Goal: Check status: Check status

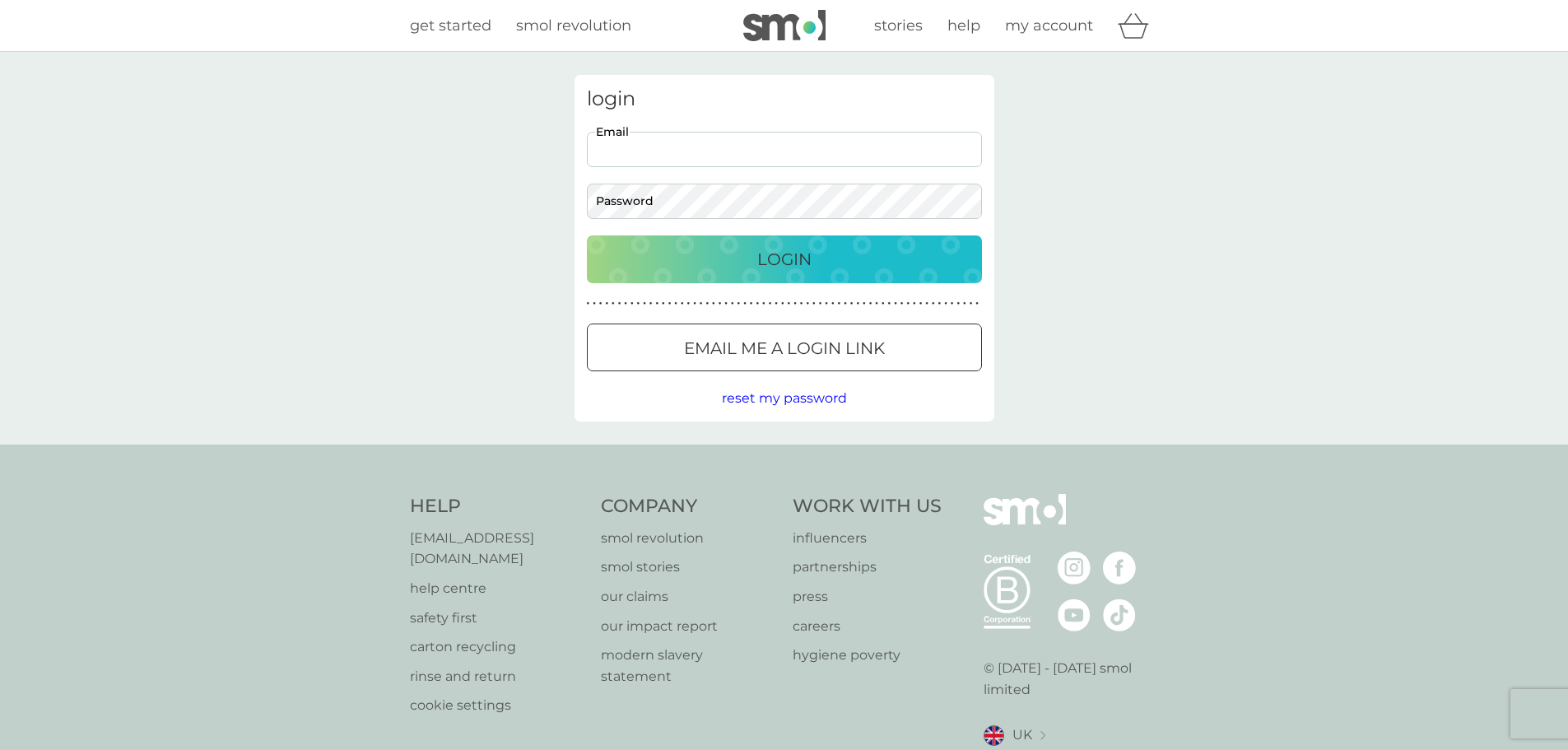
drag, startPoint x: 831, startPoint y: 157, endPoint x: 844, endPoint y: 159, distance: 13.2
click at [832, 157] on input "Email" at bounding box center [784, 149] width 395 height 35
type input "laura@adaptavate.com"
click at [785, 251] on p "Login" at bounding box center [784, 258] width 55 height 26
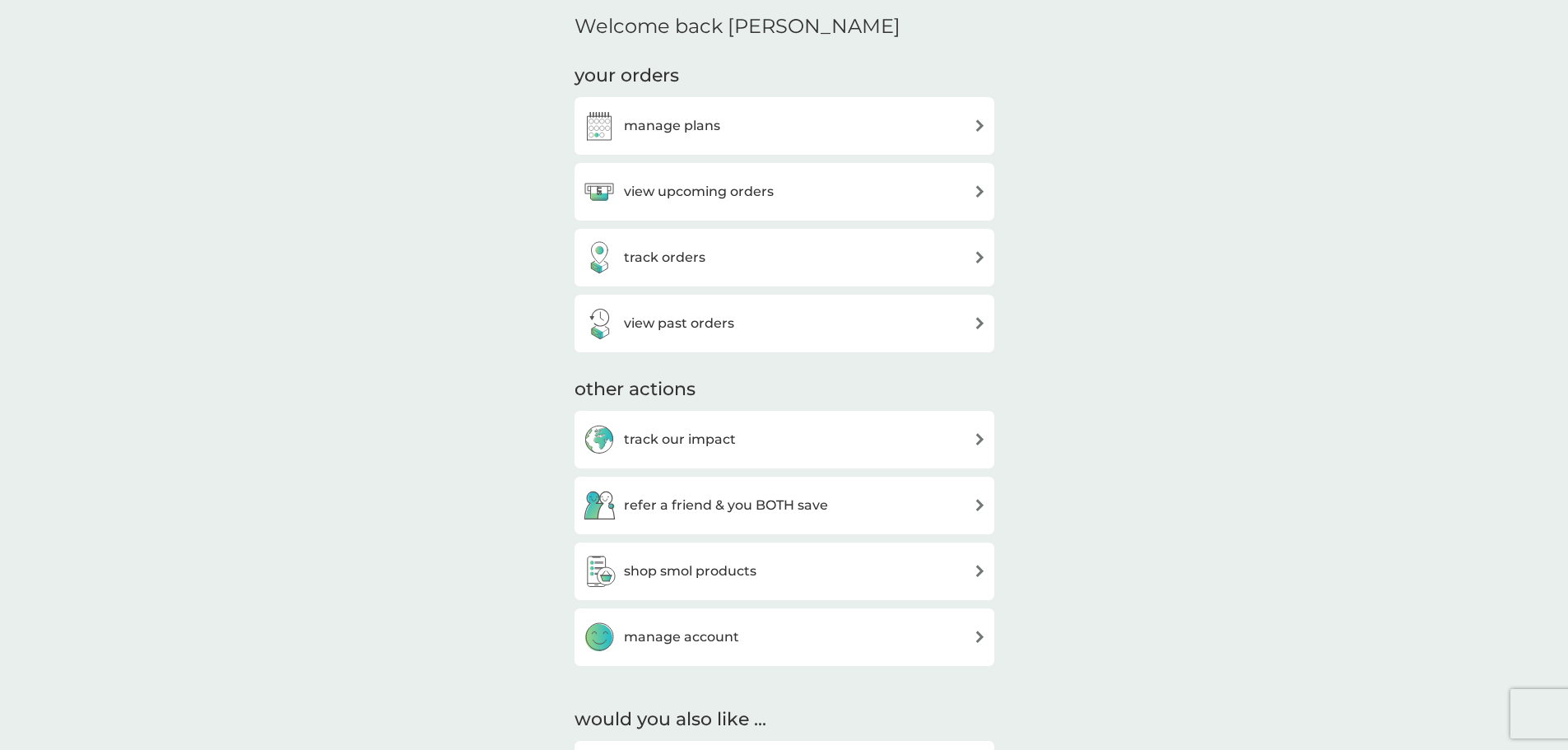
scroll to position [494, 0]
click at [732, 327] on h3 "view past orders" at bounding box center [679, 323] width 110 height 22
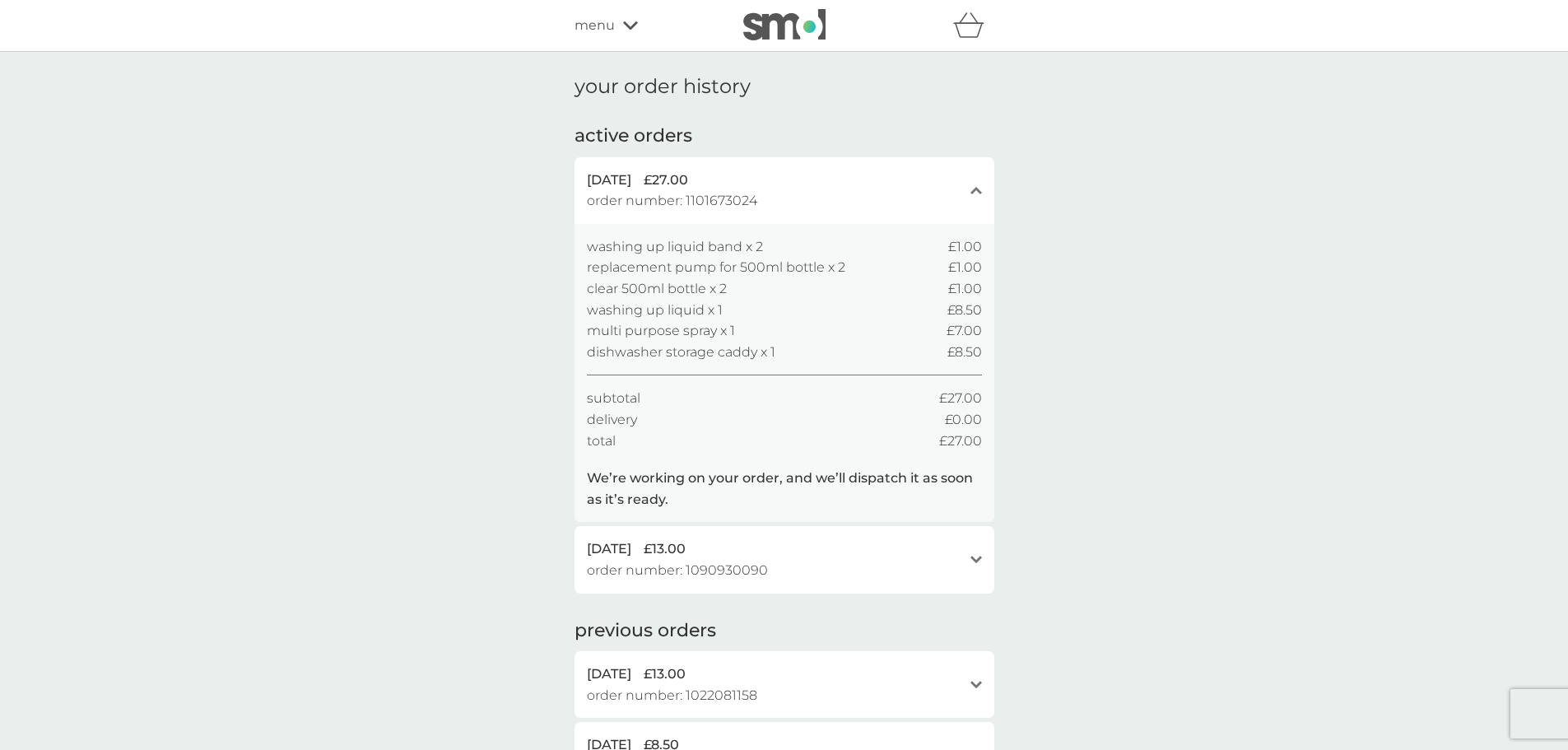
click at [685, 198] on span "order number: 1101673024" at bounding box center [672, 201] width 170 height 22
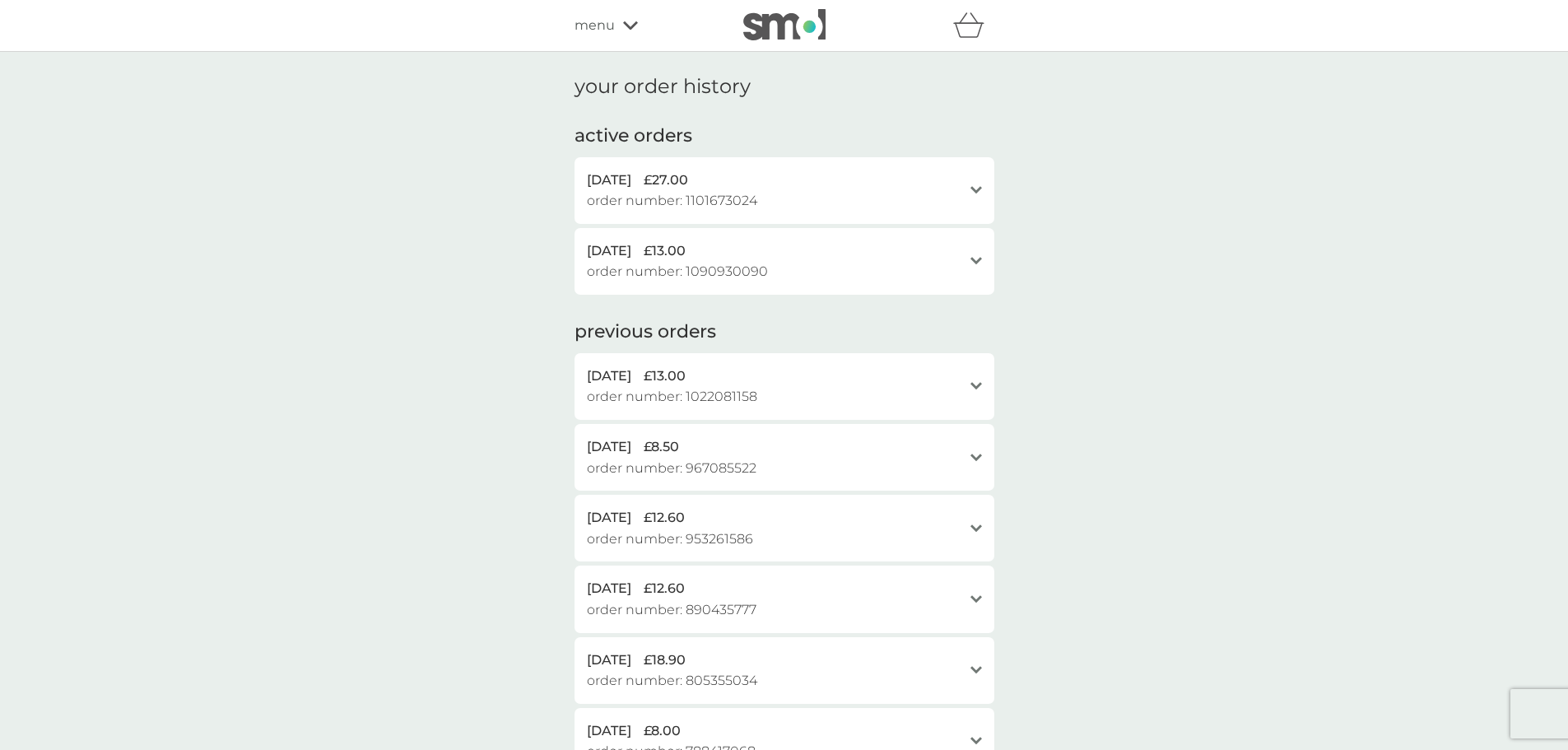
click at [685, 198] on span "order number: 1101673024" at bounding box center [672, 201] width 170 height 22
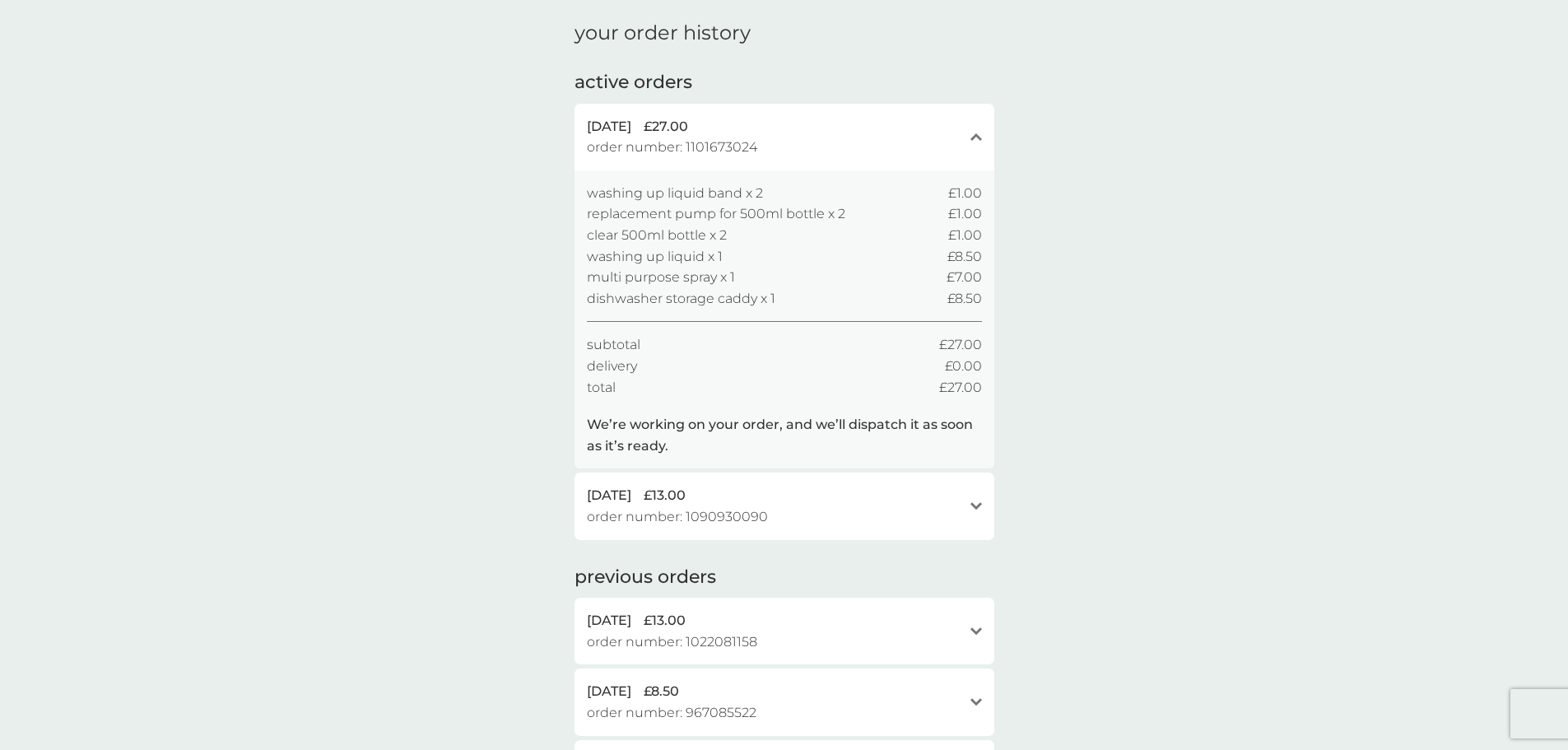
scroll to position [82, 0]
